Goal: Task Accomplishment & Management: Use online tool/utility

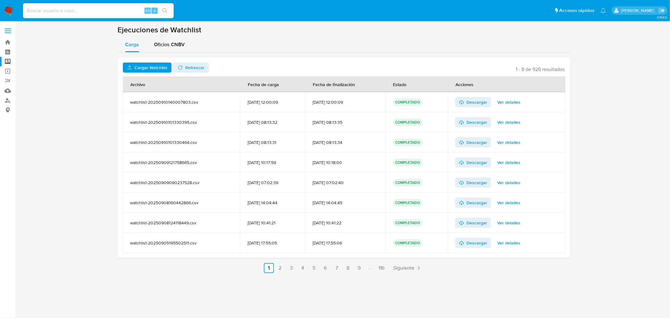
click at [146, 67] on span "Cargar Watchlist" at bounding box center [150, 68] width 33 height 10
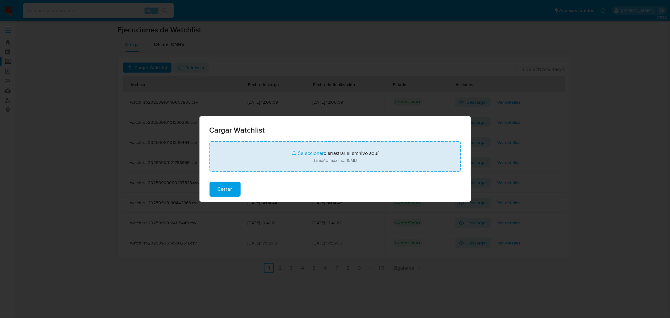
click at [314, 152] on input "file" at bounding box center [335, 156] width 251 height 30
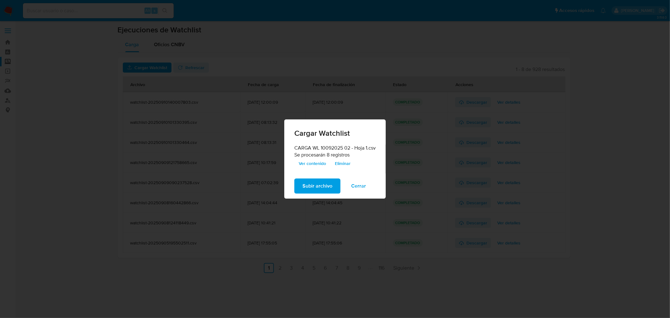
click at [319, 163] on span "Ver contenido" at bounding box center [312, 163] width 27 height 9
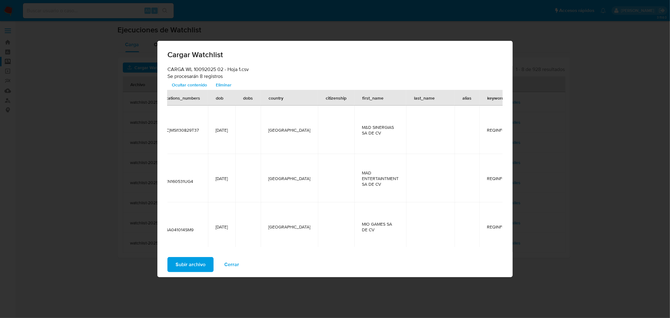
scroll to position [0, 139]
click at [192, 263] on span "Subir archivo" at bounding box center [191, 265] width 30 height 14
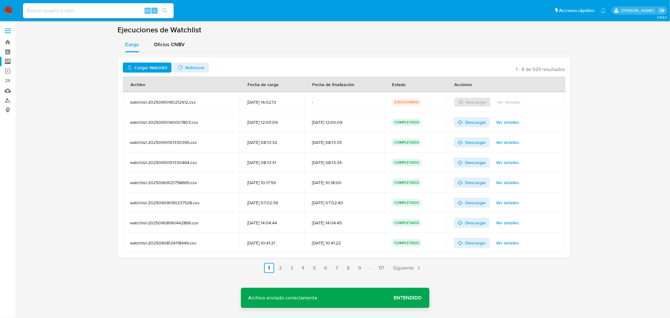
click at [190, 68] on span "Refrescar" at bounding box center [194, 68] width 19 height 10
click at [510, 105] on span "Ver detalles" at bounding box center [508, 102] width 23 height 9
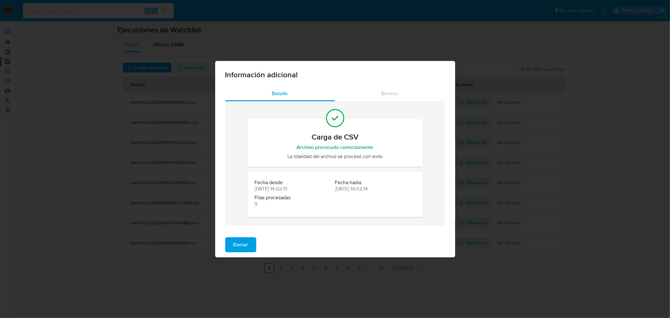
click at [237, 245] on span "Cerrar" at bounding box center [240, 245] width 15 height 14
